Goal: Transaction & Acquisition: Purchase product/service

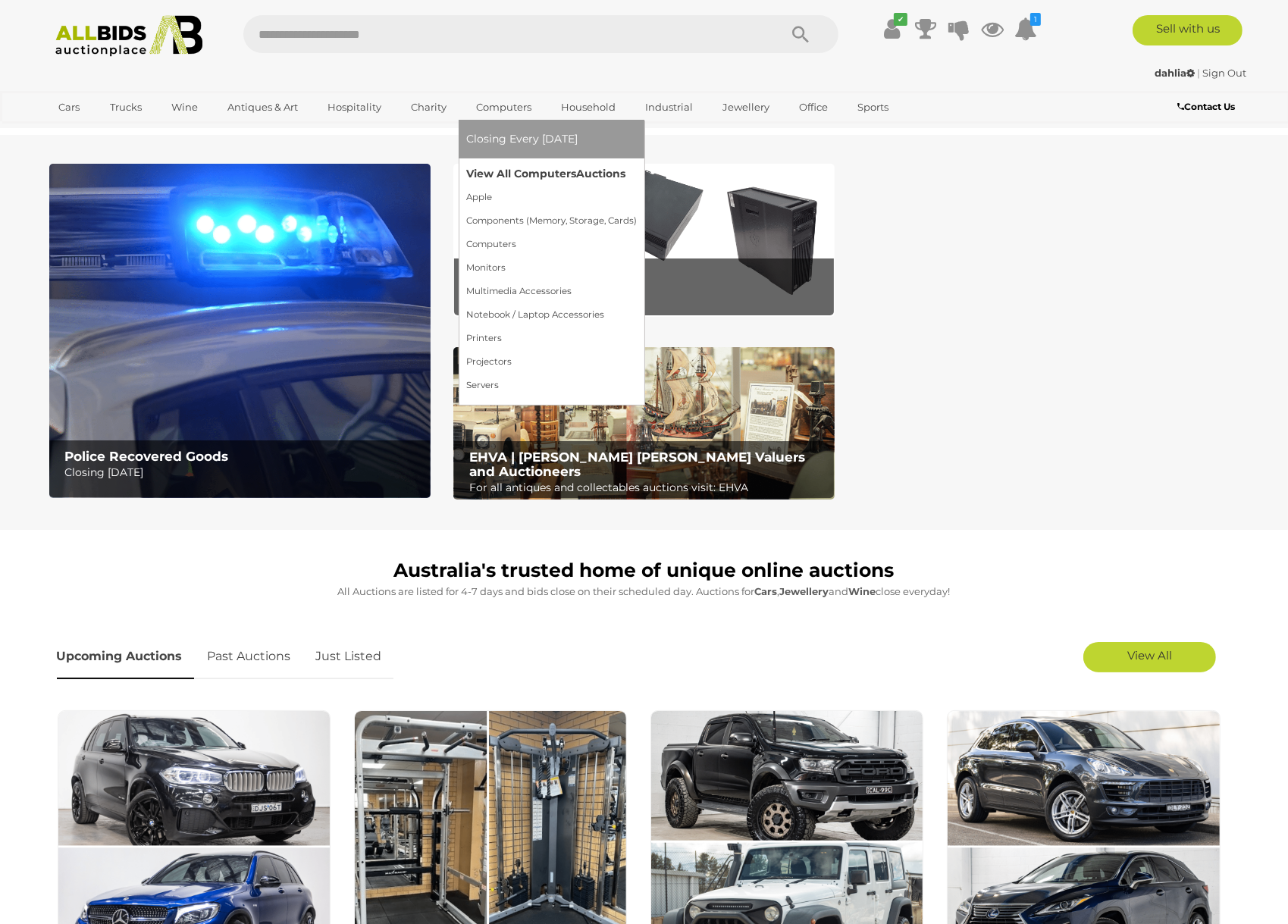
click at [503, 168] on link "View All Computers Auctions" at bounding box center [551, 174] width 170 height 23
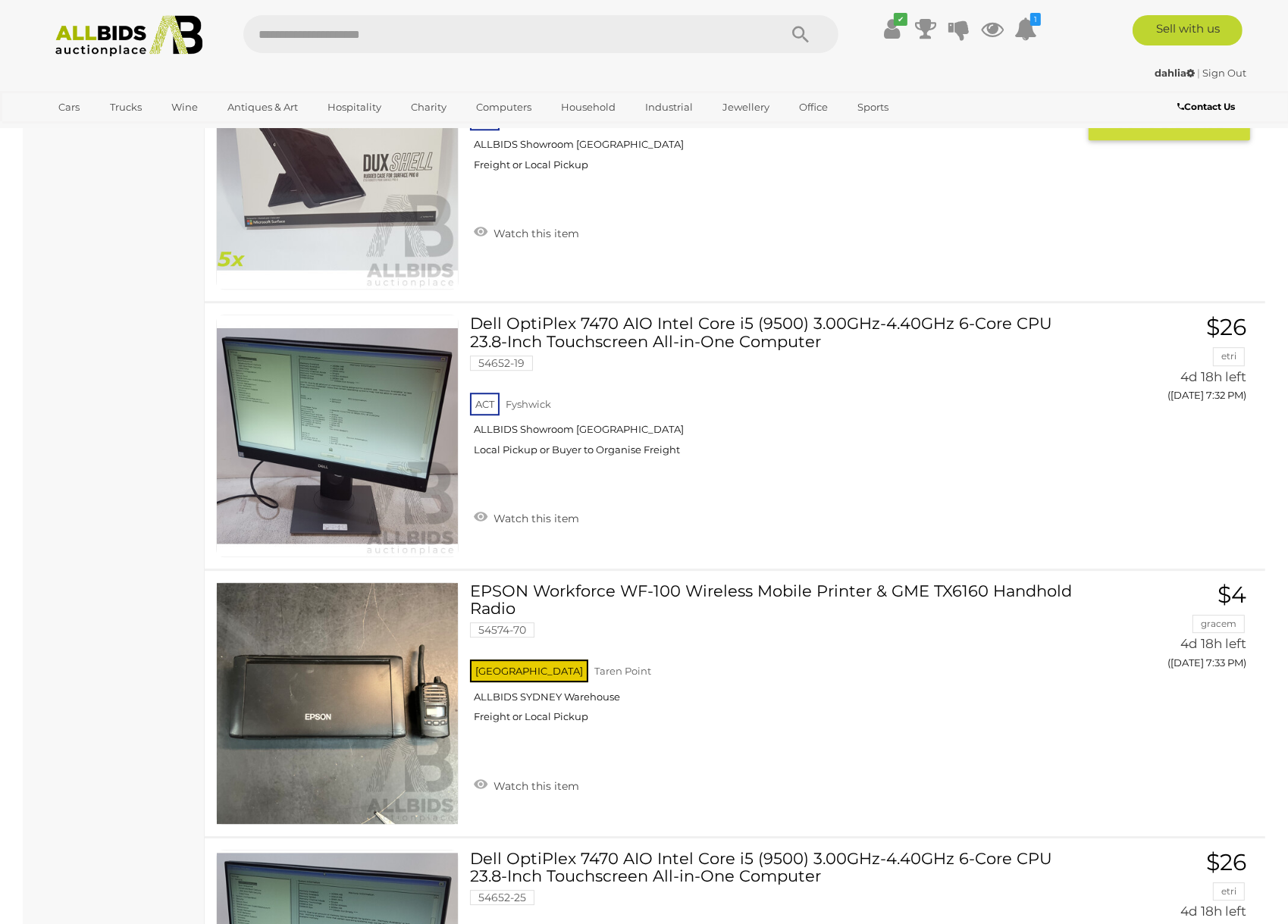
scroll to position [4700, 0]
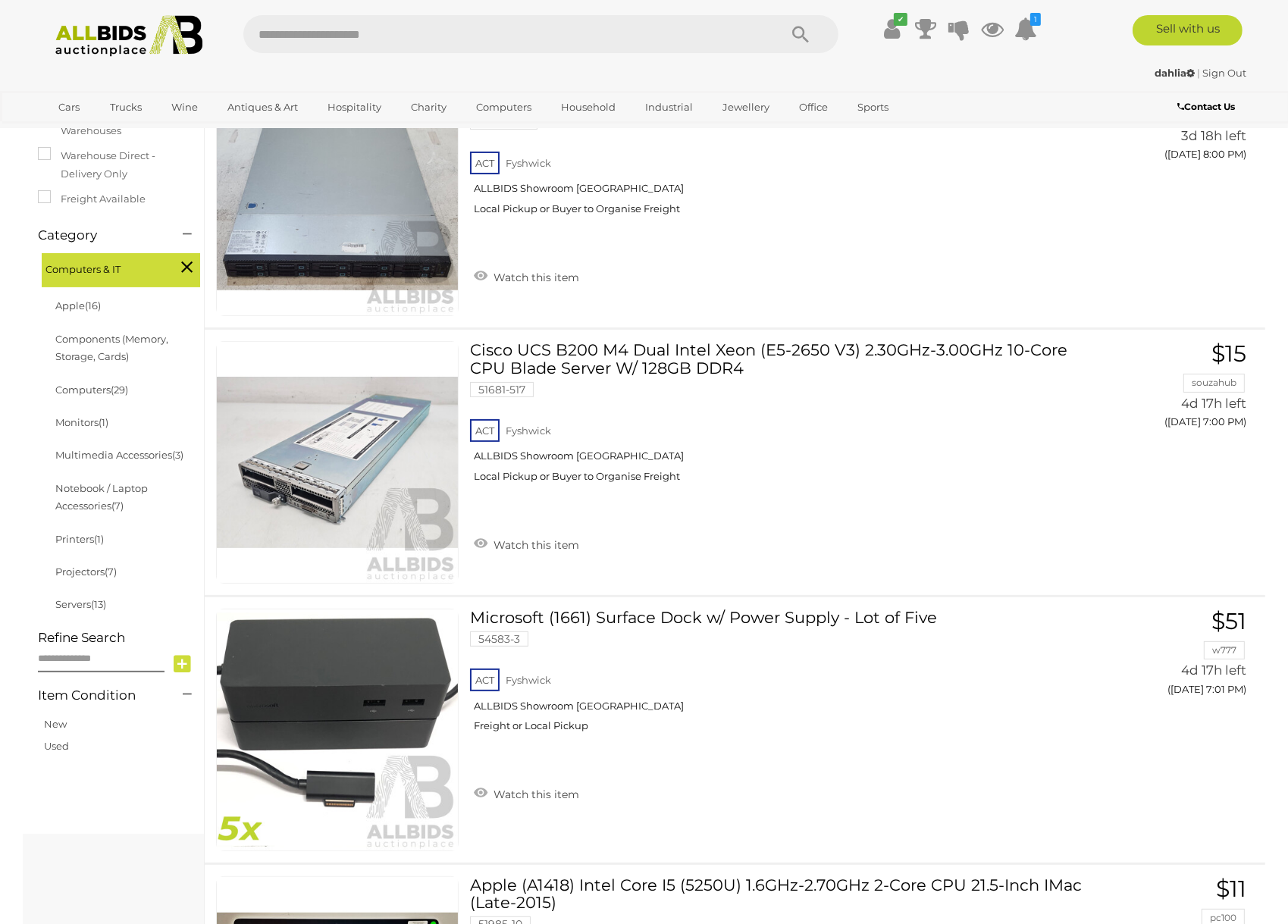
scroll to position [0, 0]
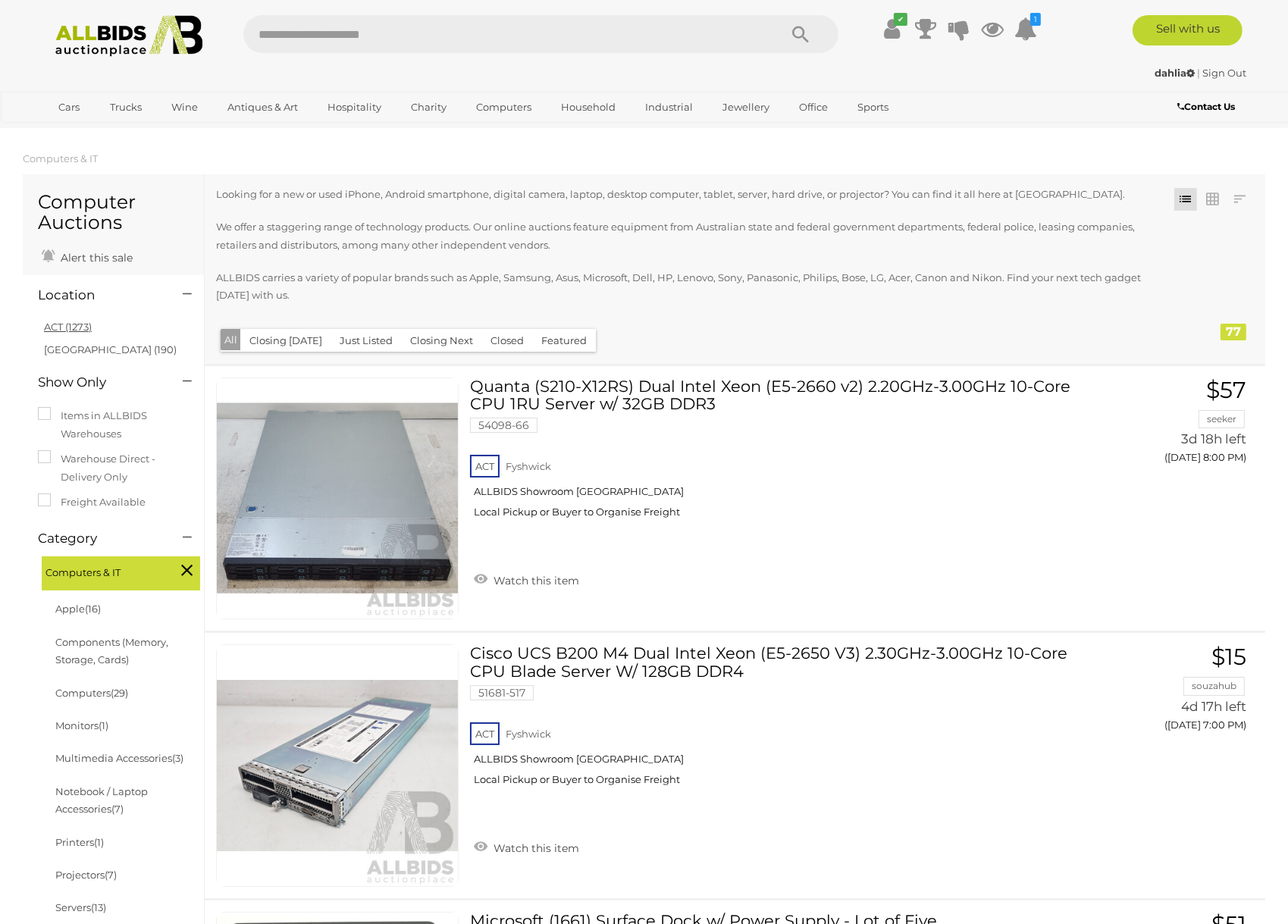
click at [63, 327] on link "ACT (1273)" at bounding box center [67, 327] width 47 height 12
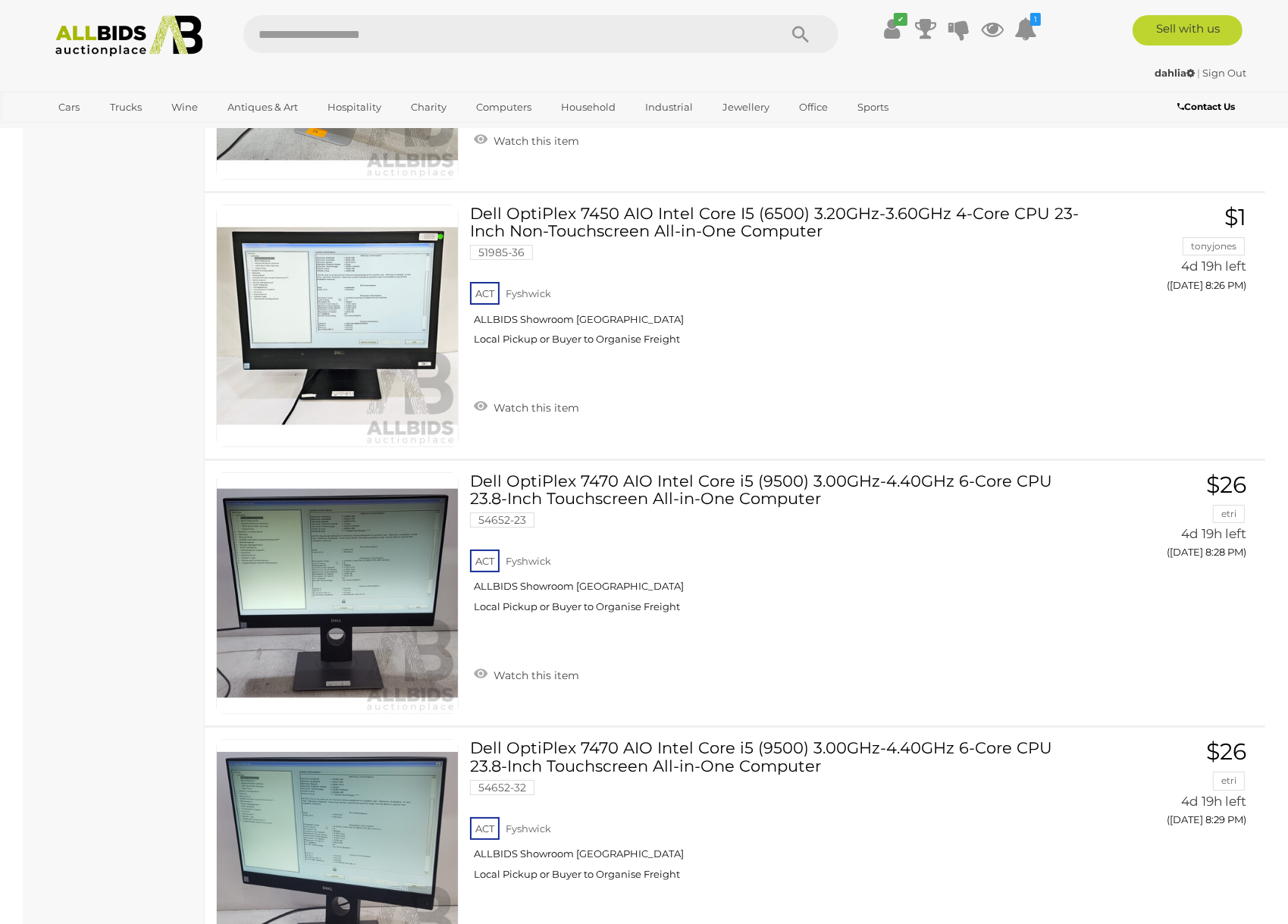
scroll to position [13039, 0]
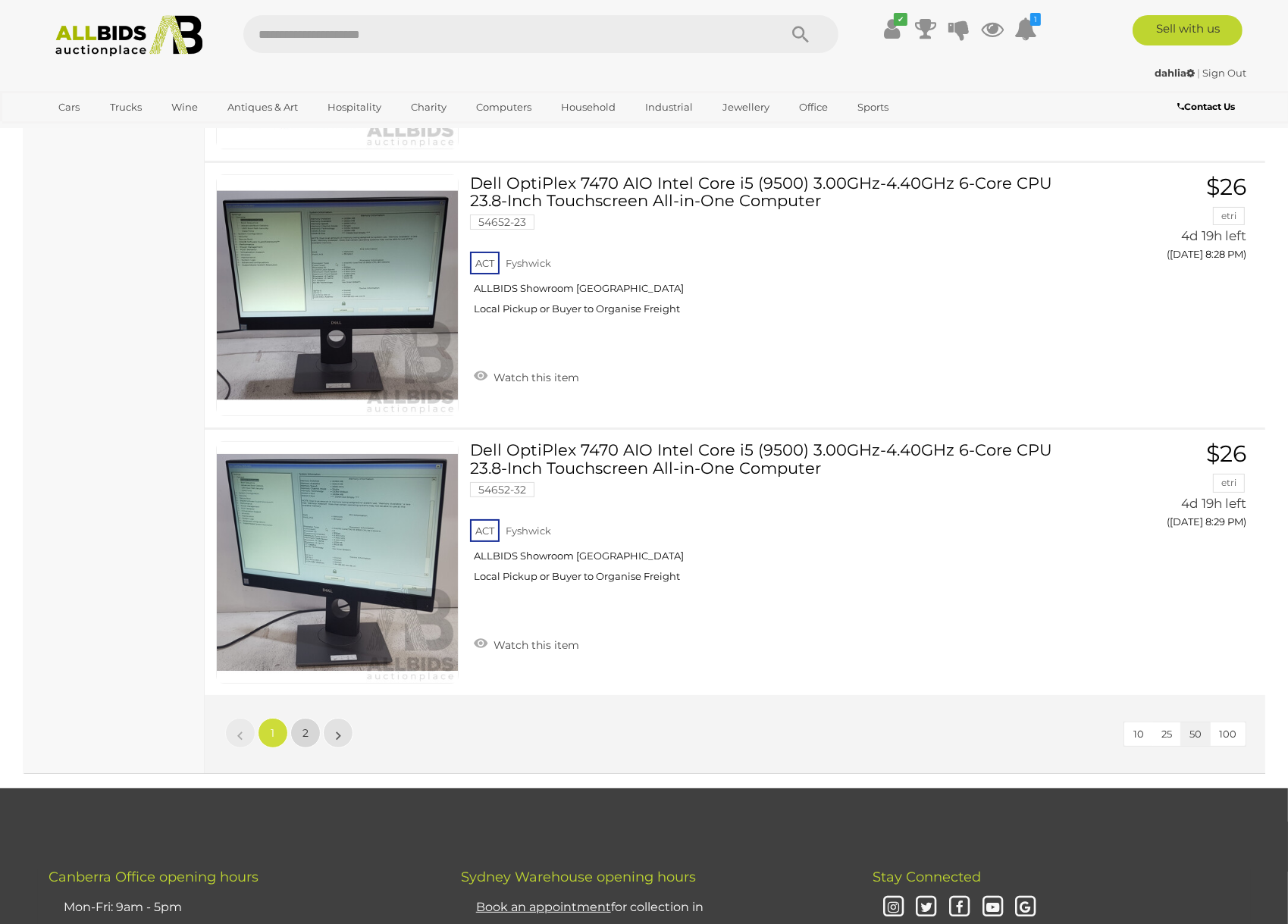
click at [301, 720] on link "2" at bounding box center [305, 733] width 30 height 30
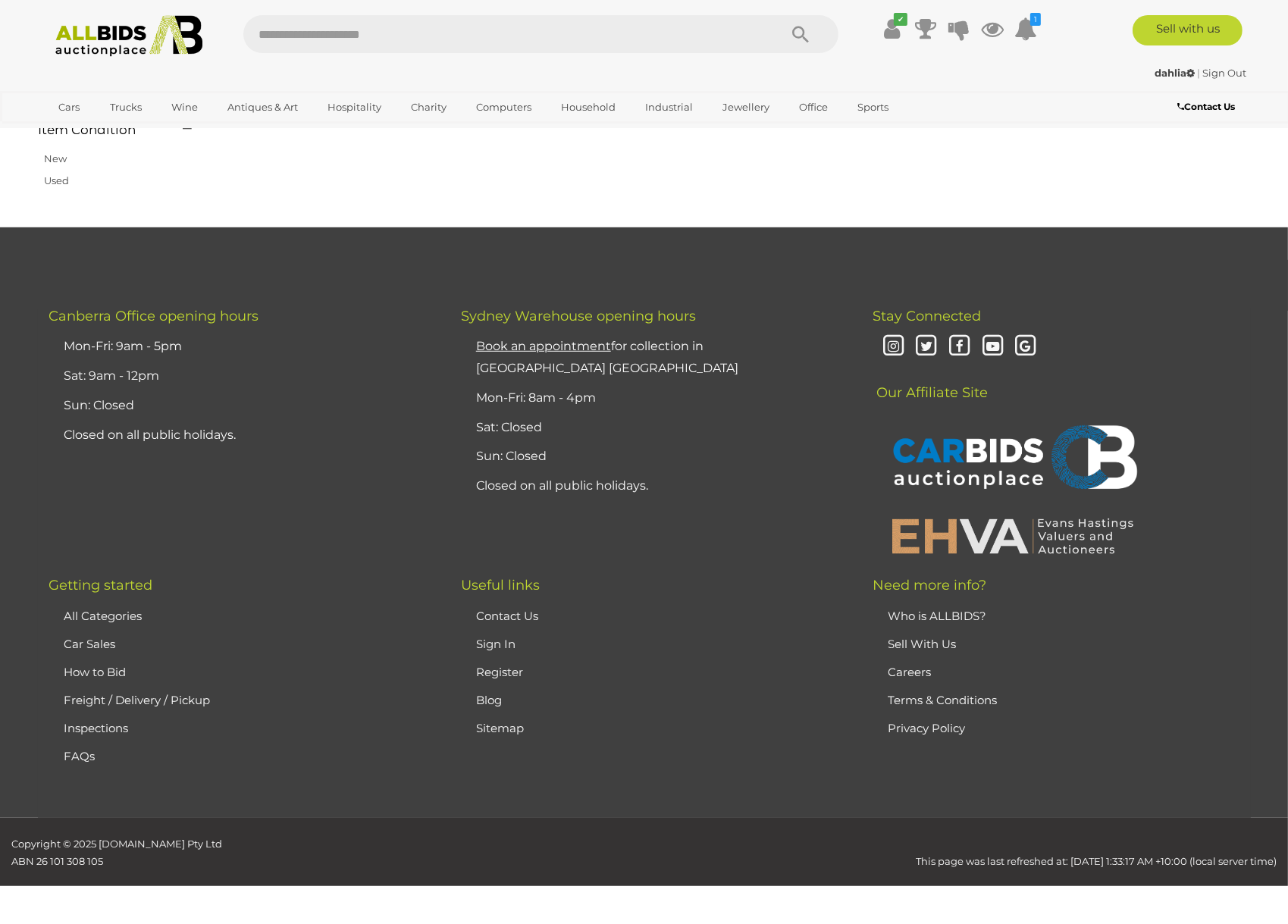
scroll to position [212, 0]
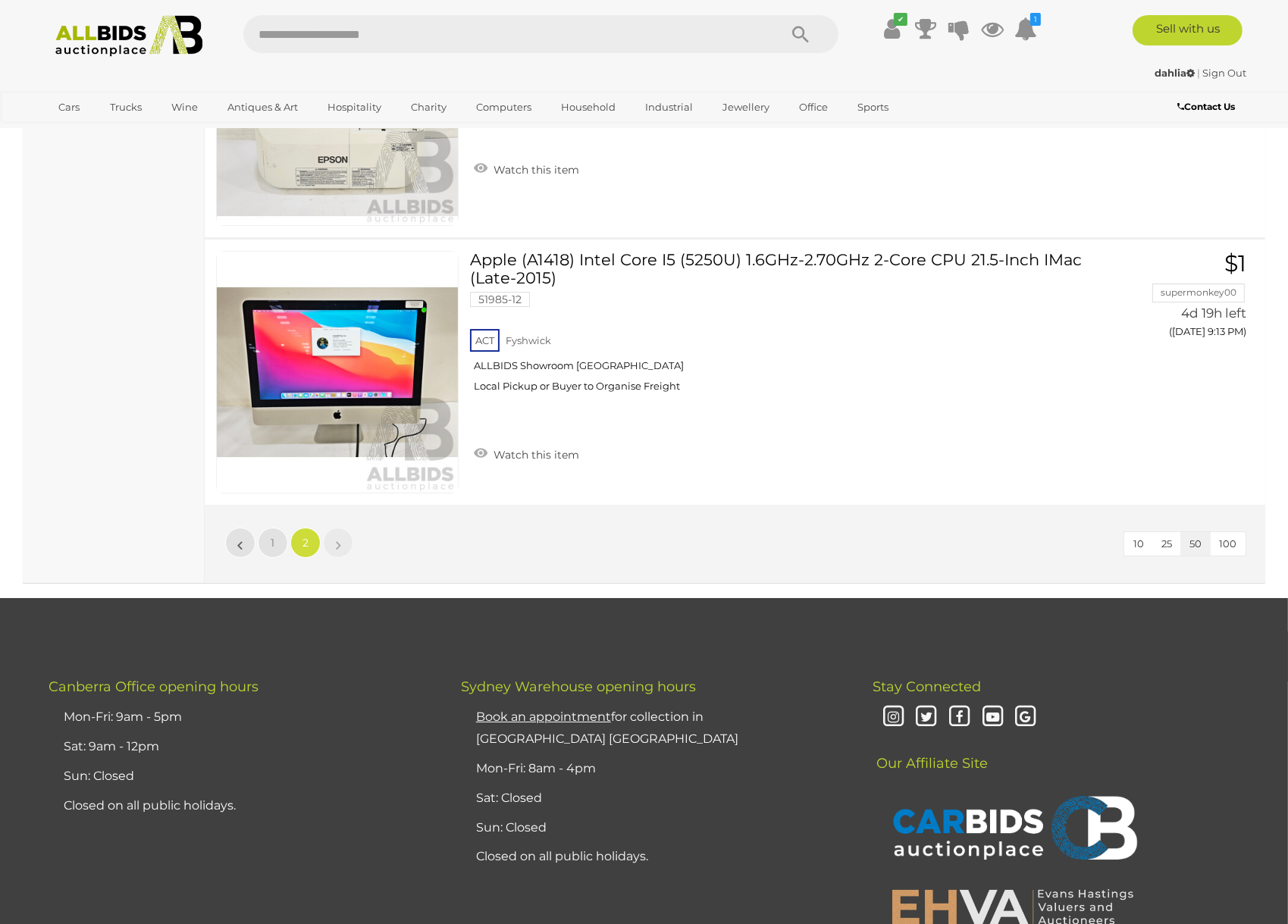
scroll to position [5746, 0]
